Goal: Check status

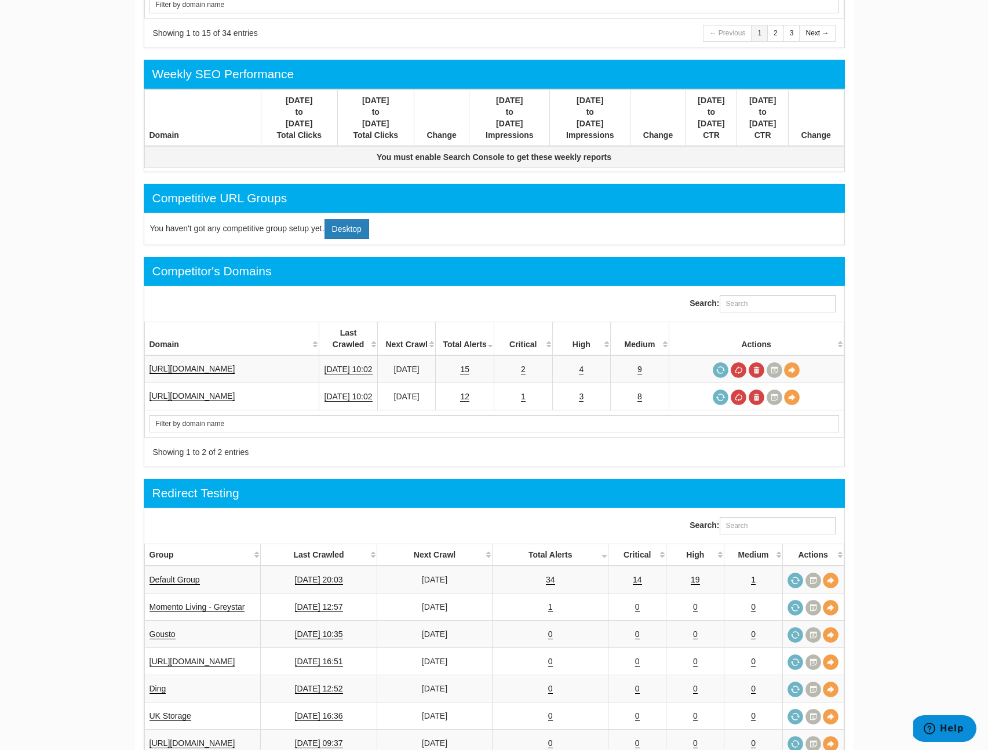
scroll to position [552, 0]
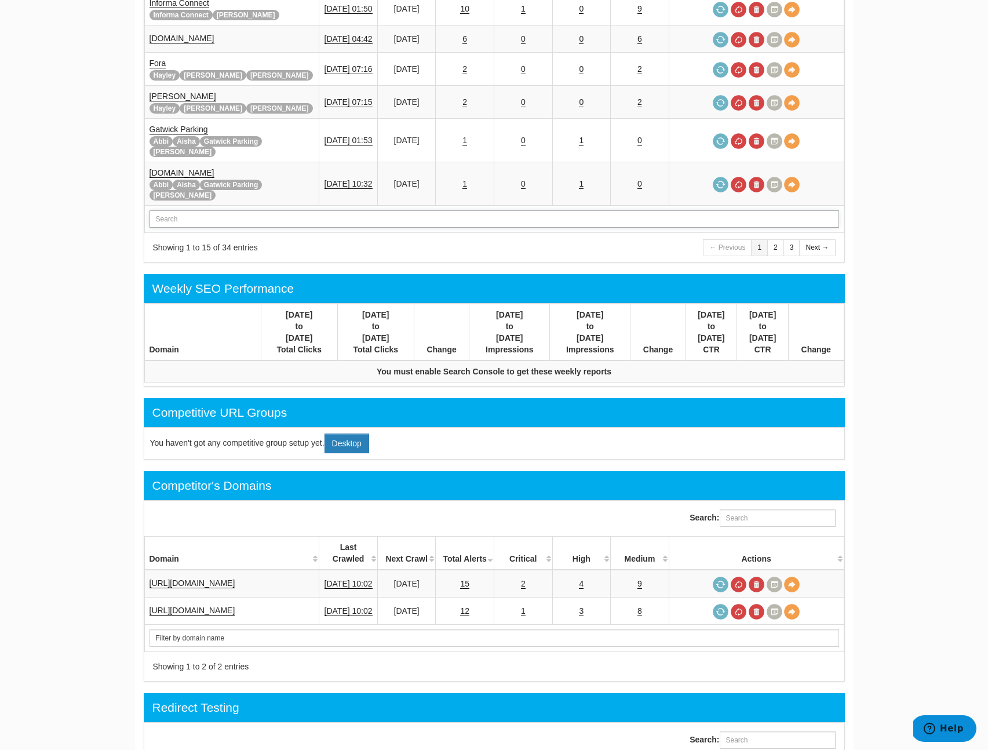
click at [219, 210] on input "text" at bounding box center [495, 218] width 690 height 17
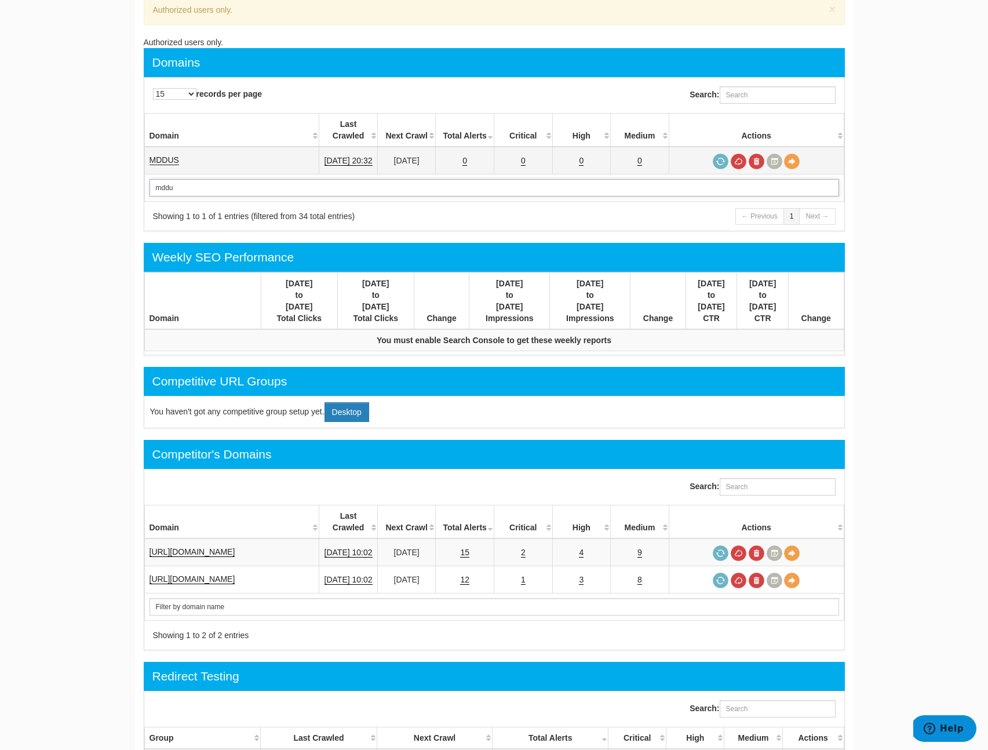
type input "mddu"
click at [172, 155] on link "MDDUS" at bounding box center [165, 160] width 30 height 10
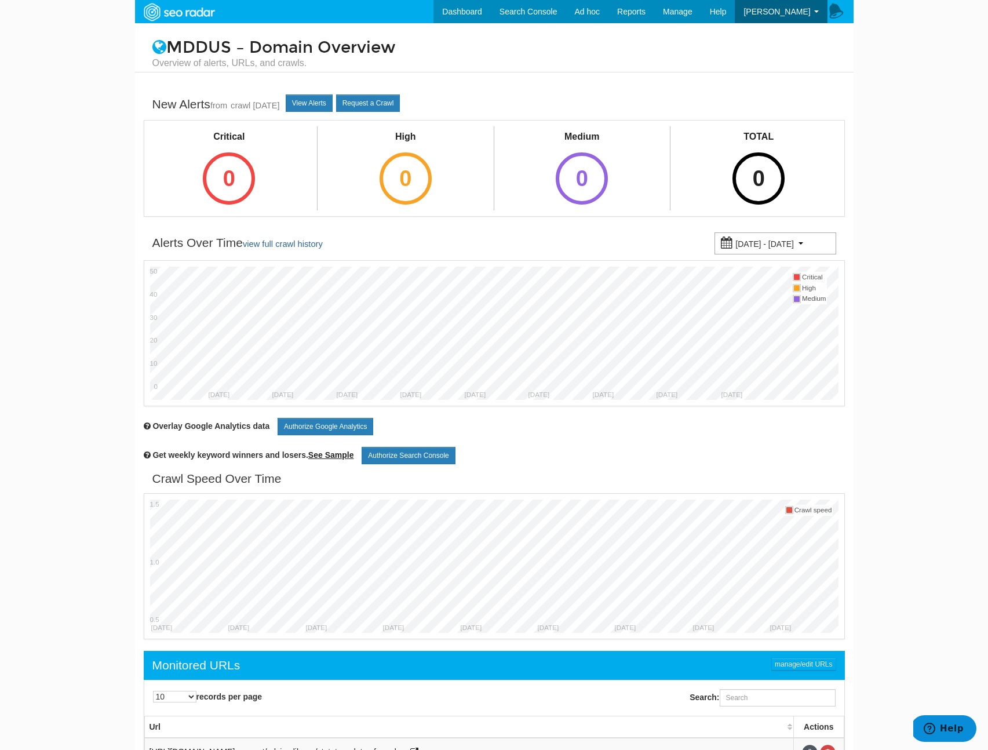
scroll to position [46, 0]
click at [767, 159] on div "0" at bounding box center [759, 178] width 52 height 52
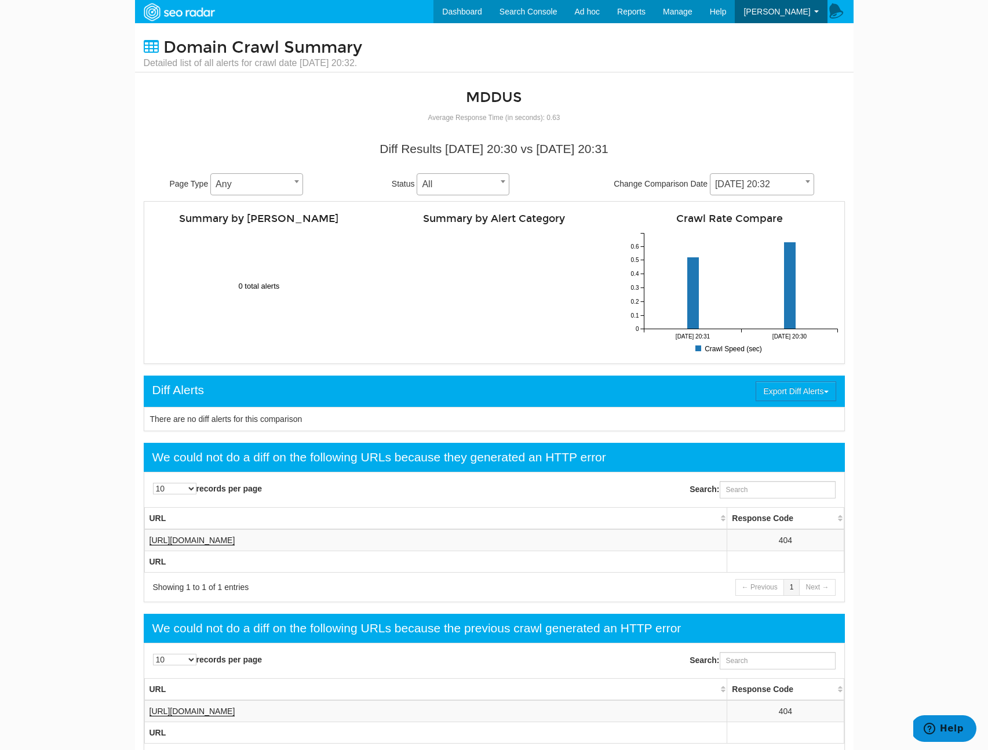
click at [737, 194] on span "10/08/2025 20:32" at bounding box center [762, 184] width 104 height 22
